Goal: Transaction & Acquisition: Purchase product/service

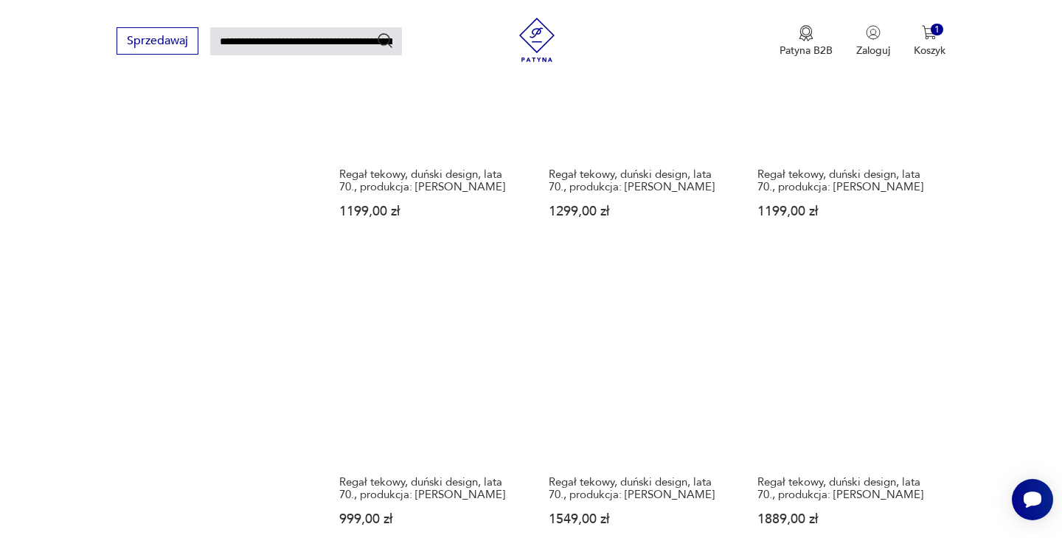
scroll to position [1285, 0]
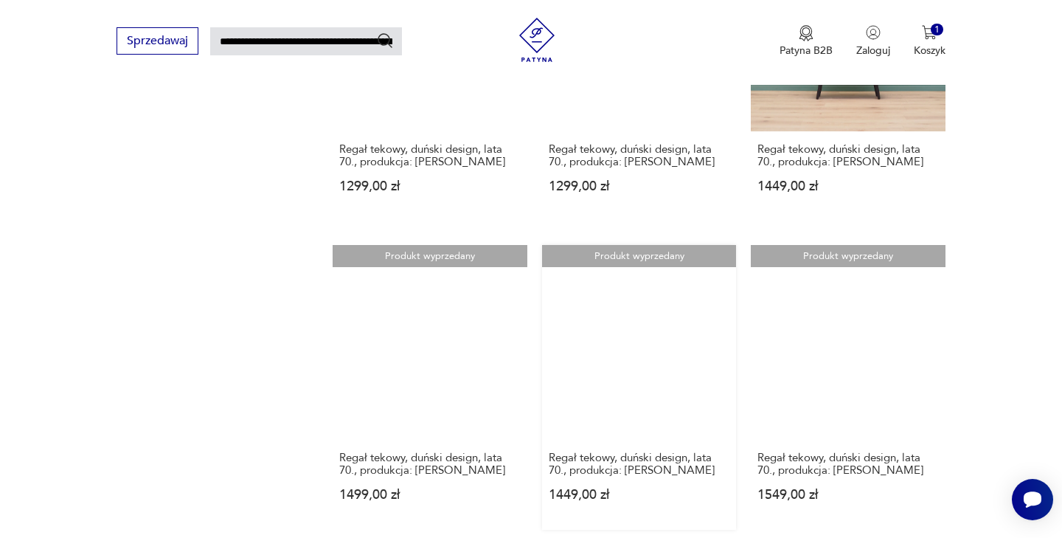
scroll to position [1005, 0]
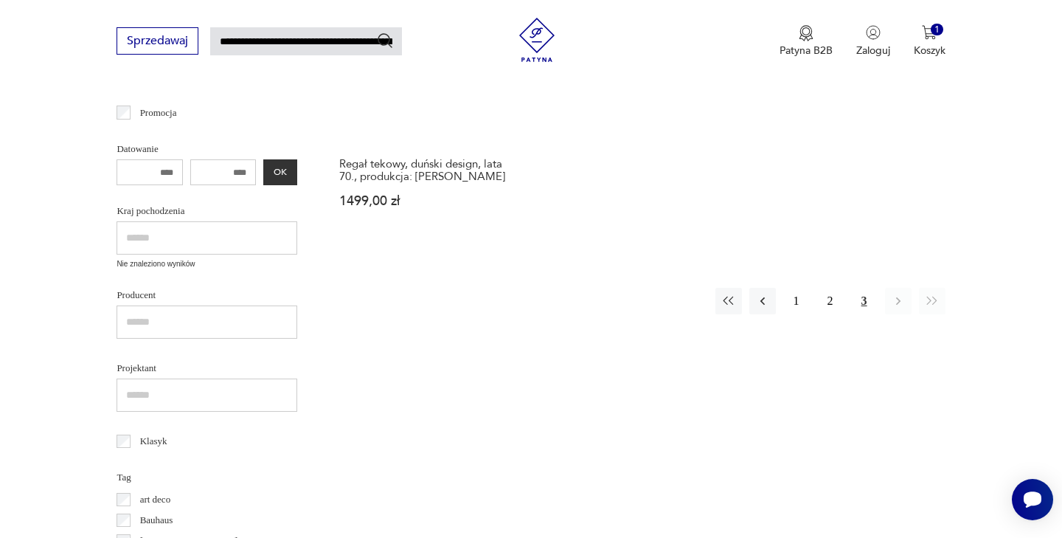
scroll to position [428, 0]
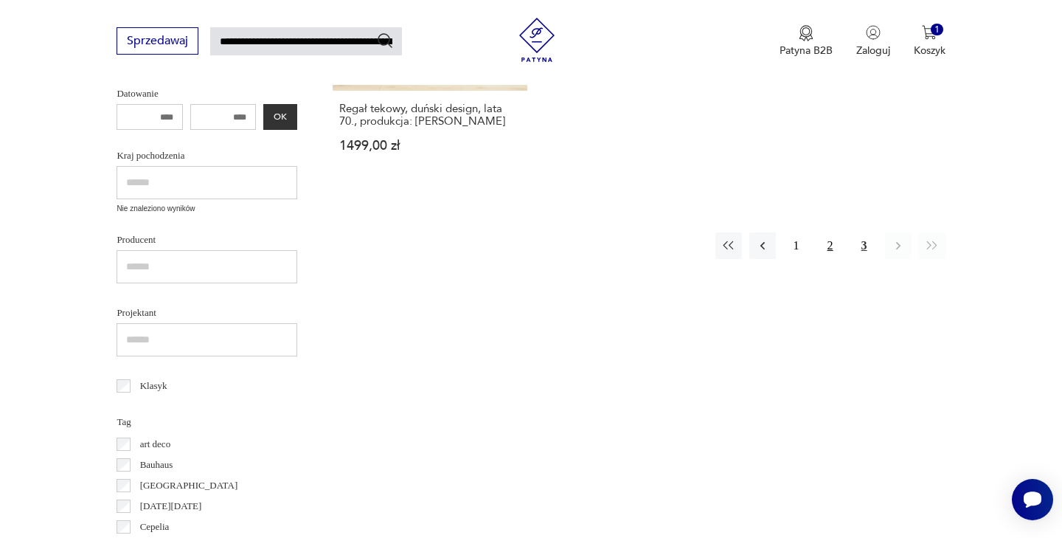
click at [831, 232] on button "2" at bounding box center [830, 245] width 27 height 27
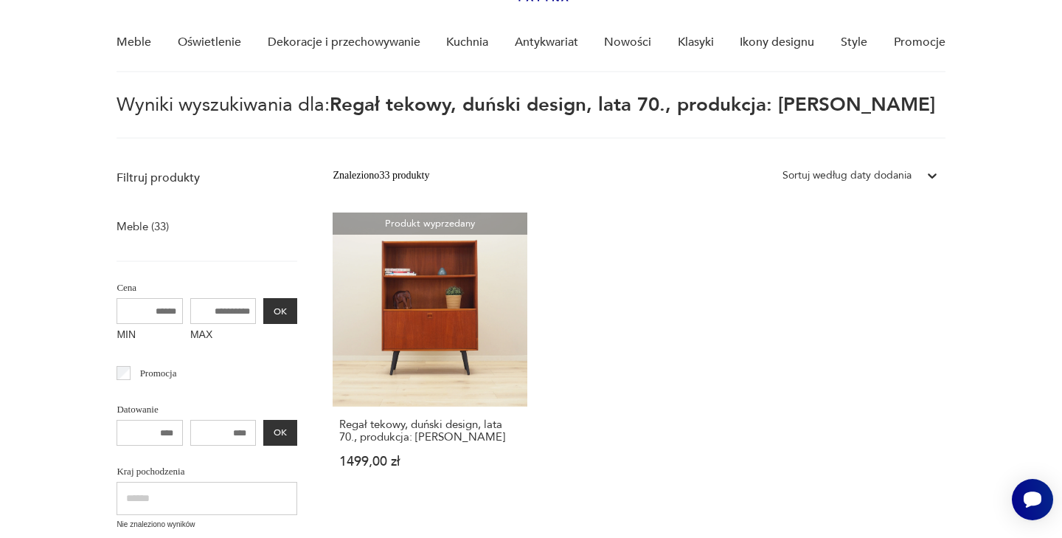
scroll to position [53, 0]
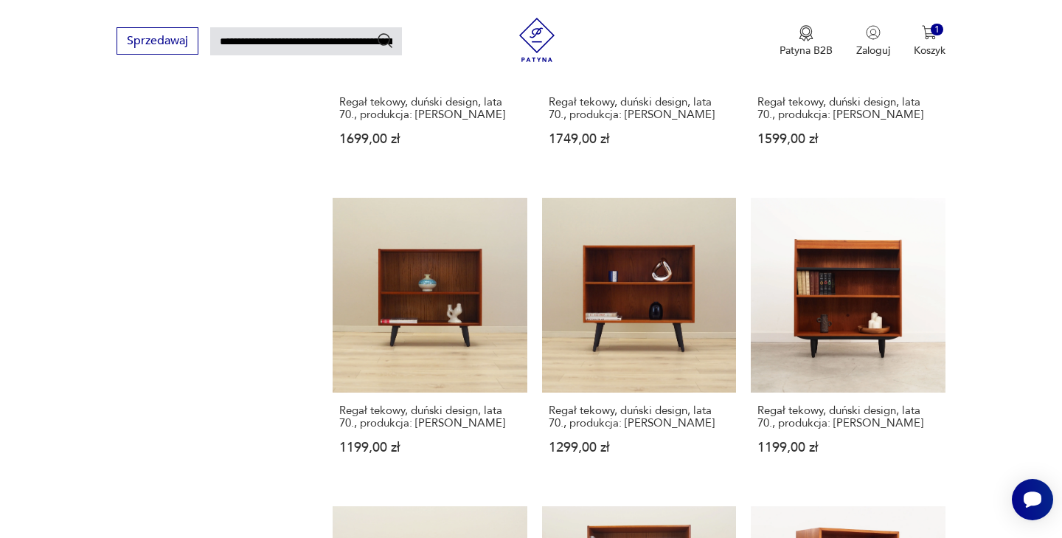
scroll to position [365, 0]
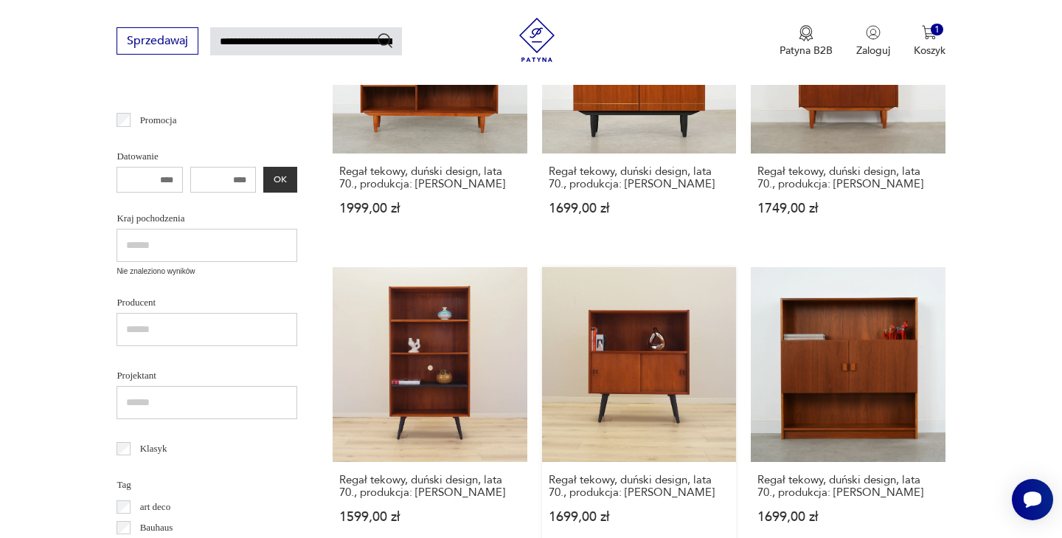
click at [542, 282] on link "Regał tekowy, duński design, lata 70., produkcja: [PERSON_NAME] 1699,00 zł" at bounding box center [639, 409] width 194 height 284
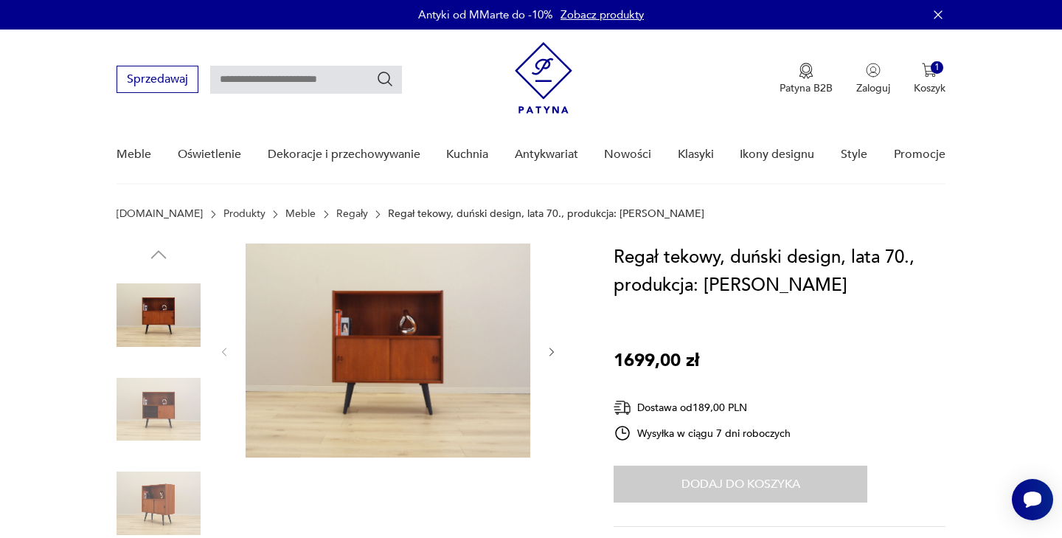
click at [745, 479] on div "Dodaj do koszyka" at bounding box center [741, 483] width 254 height 37
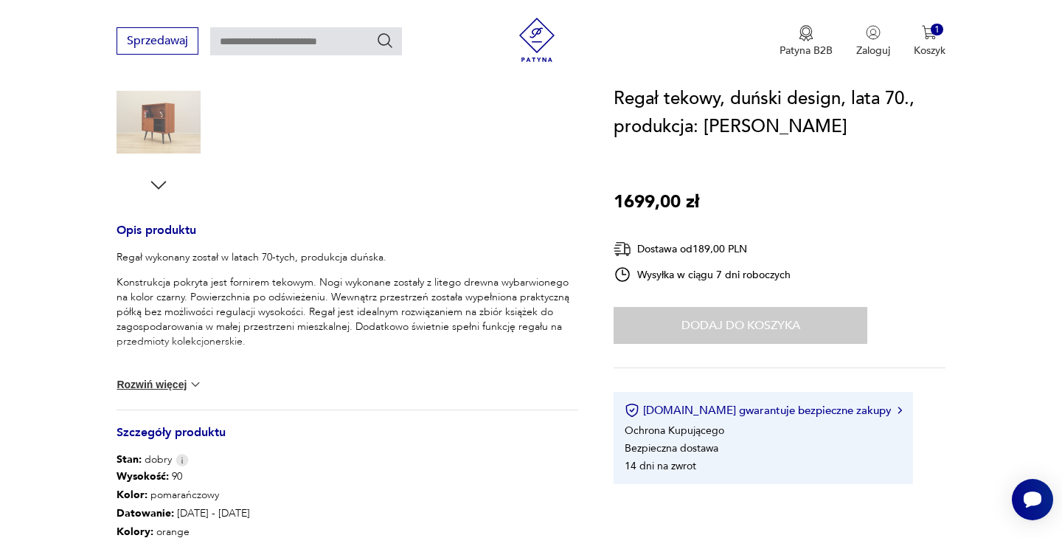
scroll to position [513, 0]
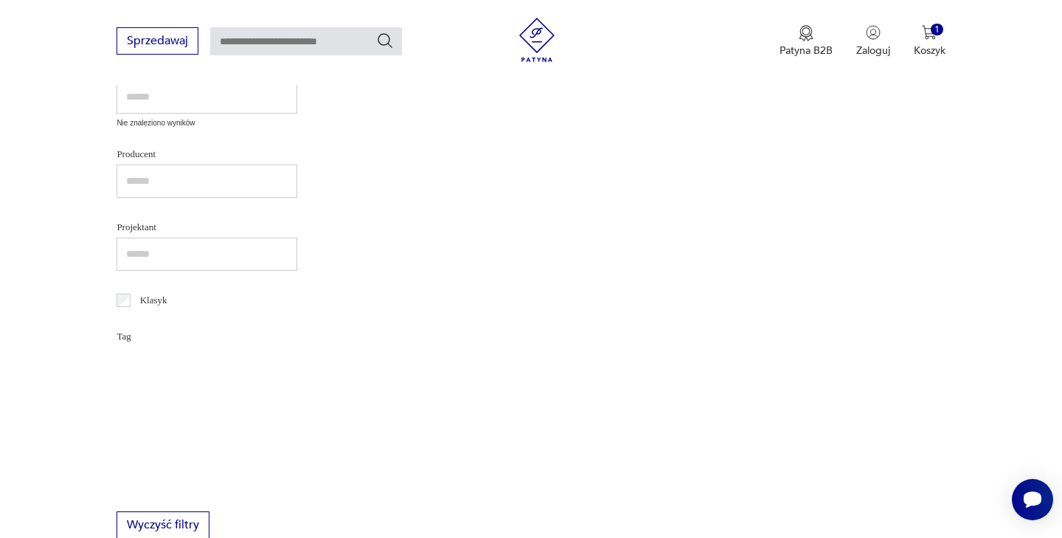
type input "**********"
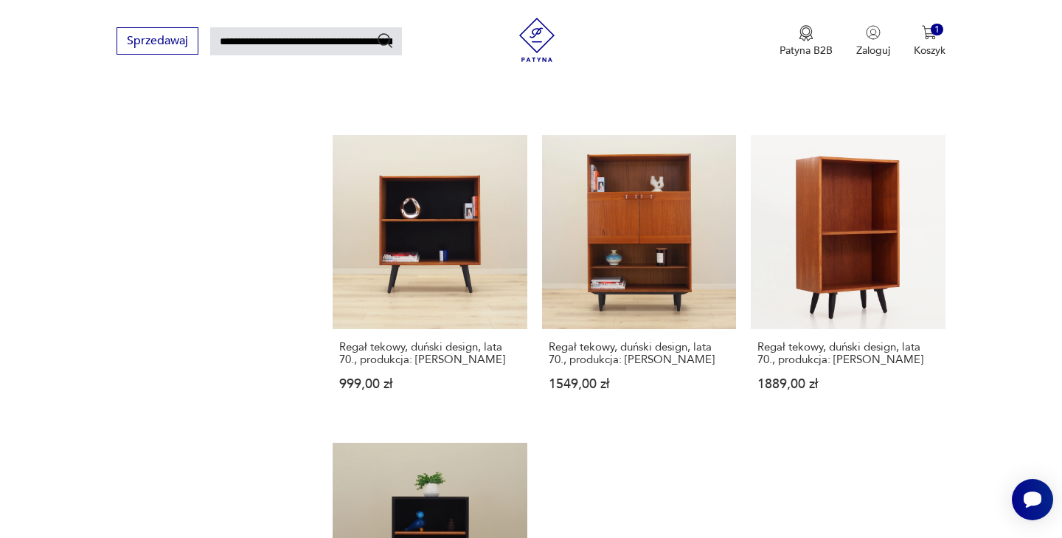
scroll to position [1423, 0]
